Goal: Task Accomplishment & Management: Manage account settings

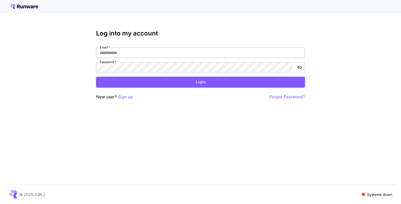
click at [162, 55] on input "Email   *" at bounding box center [200, 52] width 209 height 10
type input "**********"
click at [143, 84] on button "Login" at bounding box center [200, 82] width 209 height 11
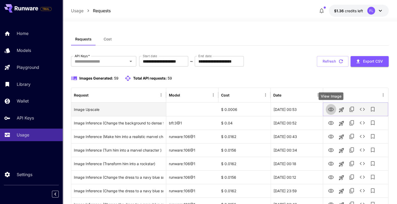
click at [329, 109] on icon "View Image" at bounding box center [331, 109] width 6 height 4
click at [332, 110] on icon "View Image" at bounding box center [331, 109] width 6 height 6
click at [329, 111] on icon "View Image" at bounding box center [331, 109] width 6 height 6
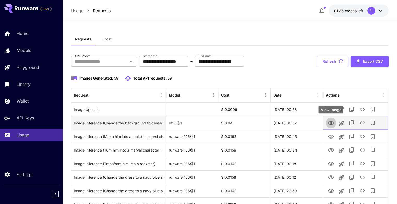
click at [329, 122] on icon "View Image" at bounding box center [331, 123] width 6 height 6
